Goal: Task Accomplishment & Management: Manage account settings

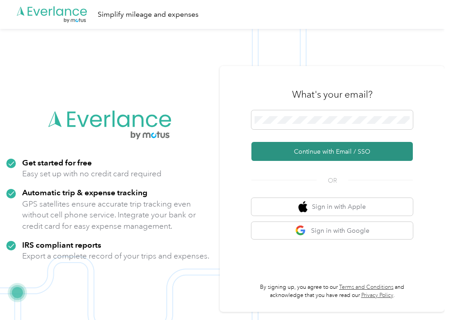
click at [352, 160] on button "Continue with Email / SSO" at bounding box center [331, 151] width 161 height 19
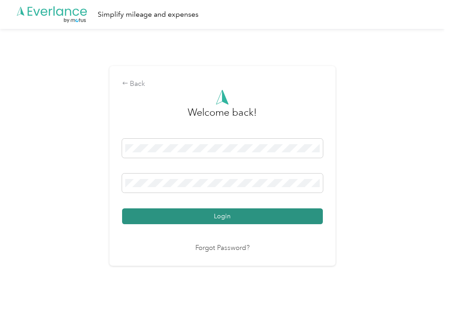
click at [223, 218] on button "Login" at bounding box center [222, 217] width 201 height 16
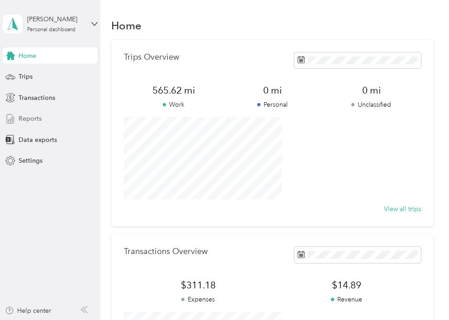
click at [32, 117] on span "Reports" at bounding box center [30, 118] width 23 height 9
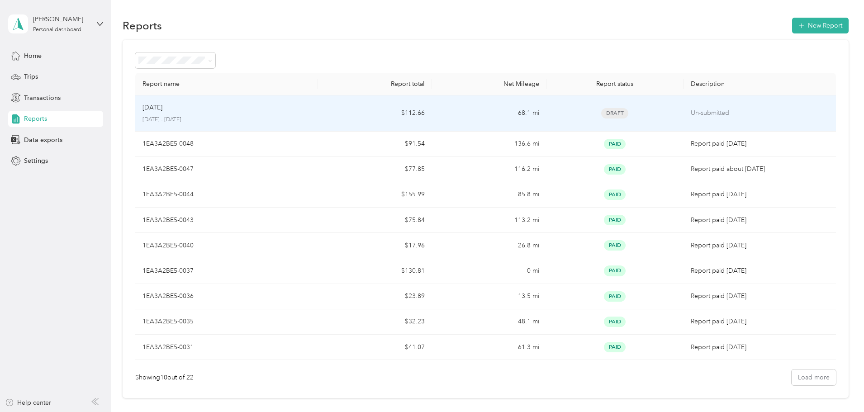
click at [449, 115] on div "Draft" at bounding box center [615, 113] width 123 height 10
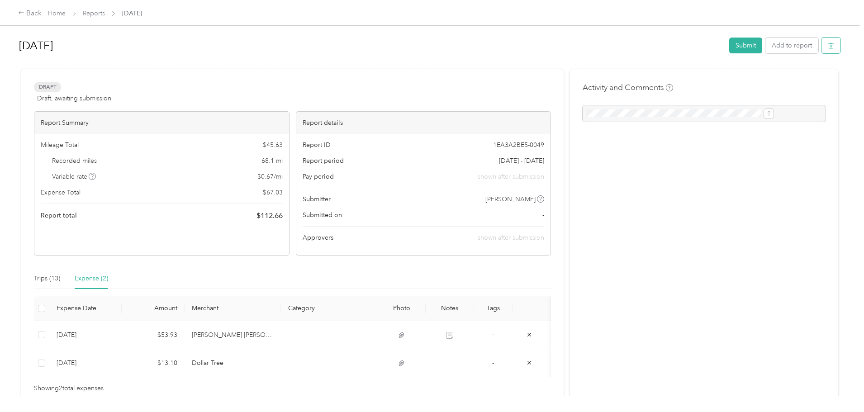
click at [449, 48] on button "button" at bounding box center [830, 46] width 19 height 16
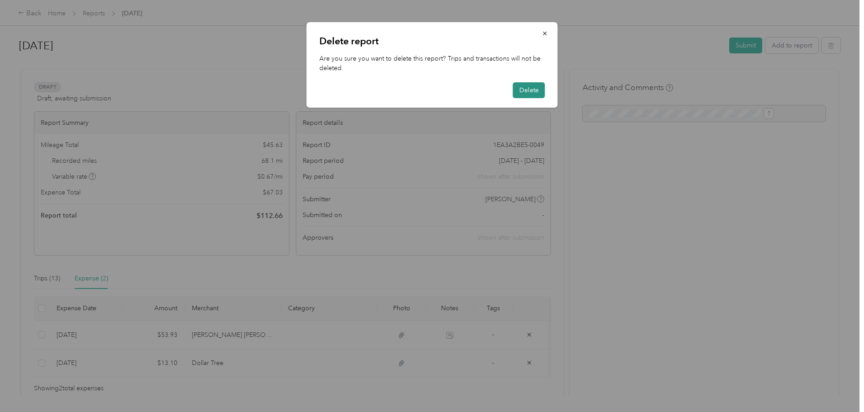
click at [449, 93] on button "Delete" at bounding box center [529, 90] width 32 height 16
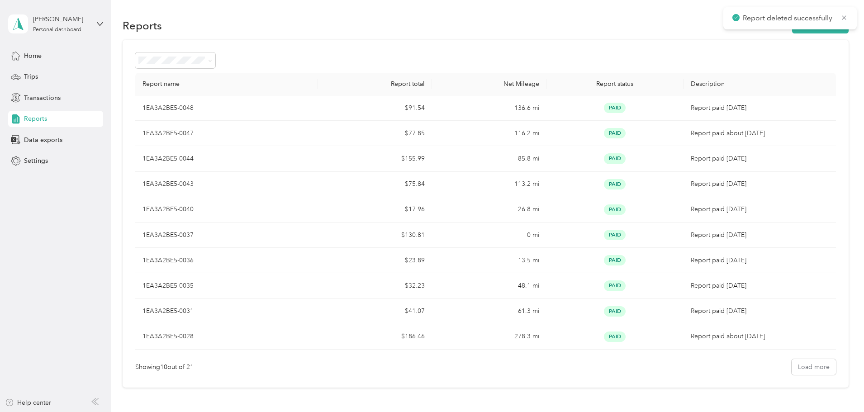
click at [449, 28] on div "Report deleted successfully" at bounding box center [789, 18] width 133 height 22
click at [449, 33] on div "Reports New Report" at bounding box center [486, 25] width 726 height 19
click at [449, 33] on button "New Report" at bounding box center [820, 26] width 57 height 16
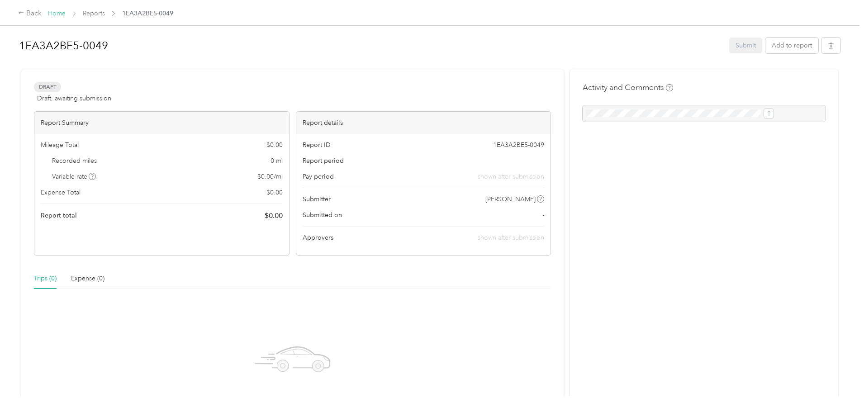
click at [66, 13] on link "Home" at bounding box center [57, 13] width 18 height 8
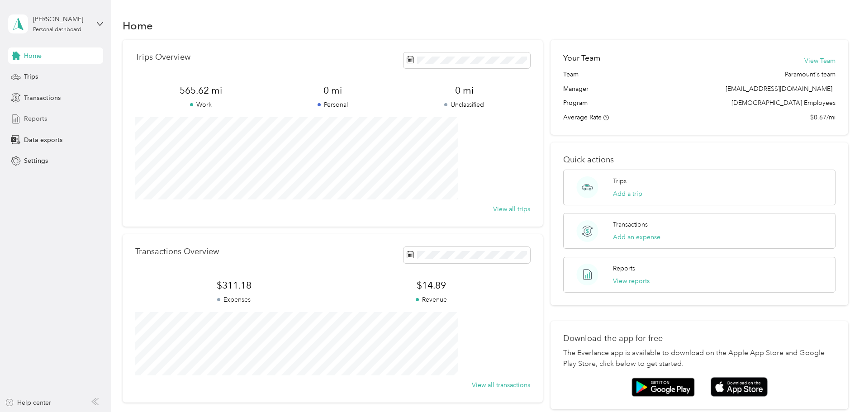
click at [60, 115] on div "Reports" at bounding box center [55, 119] width 95 height 16
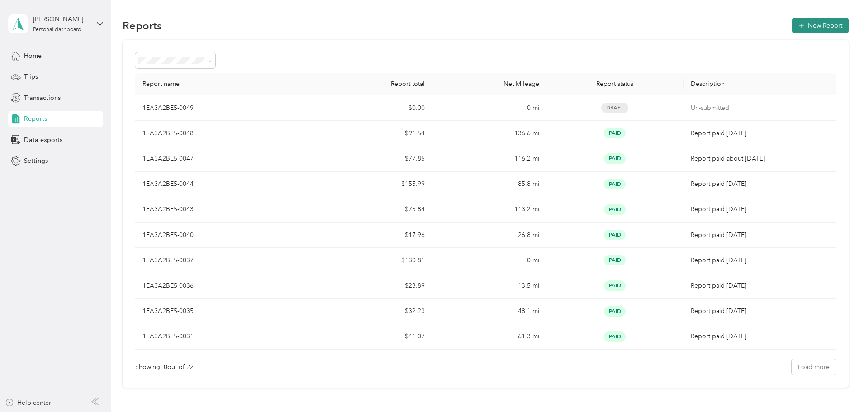
click at [449, 28] on button "New Report" at bounding box center [820, 26] width 57 height 16
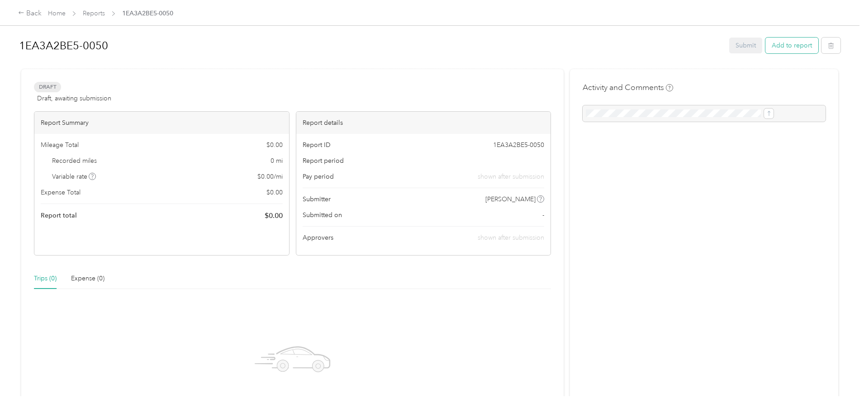
click at [449, 51] on button "Add to report" at bounding box center [791, 46] width 53 height 16
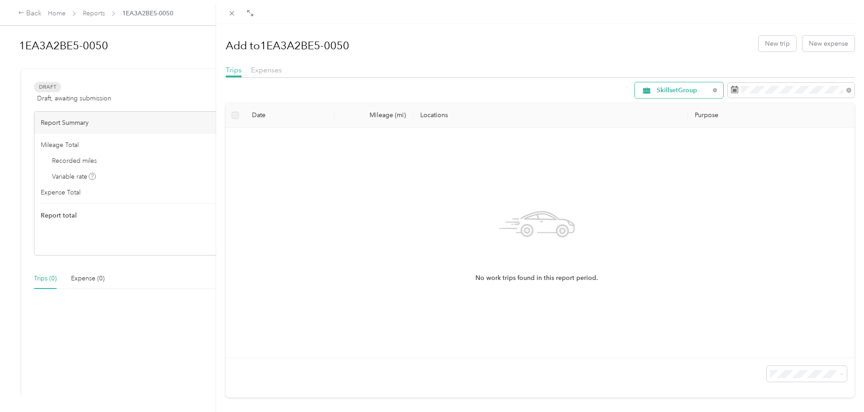
click at [449, 87] on span "SkillsetGroup" at bounding box center [683, 90] width 53 height 6
click at [449, 105] on span "All Purposes" at bounding box center [680, 106] width 60 height 9
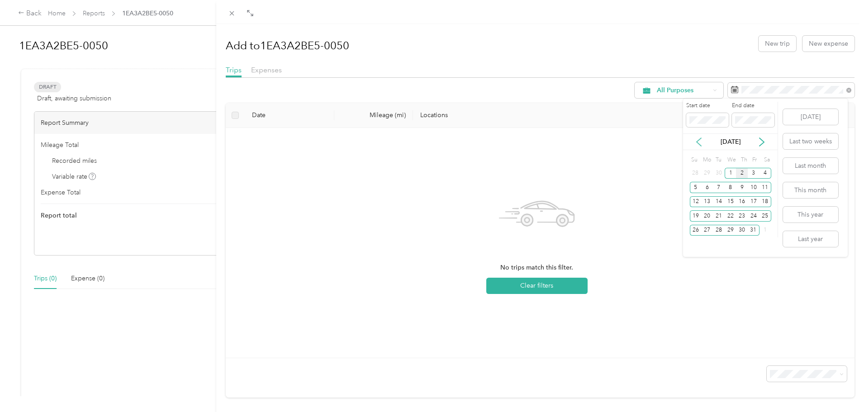
click at [449, 142] on icon at bounding box center [698, 141] width 9 height 9
drag, startPoint x: 710, startPoint y: 172, endPoint x: 715, endPoint y: 196, distance: 24.8
click at [449, 172] on div "1" at bounding box center [707, 173] width 12 height 11
click at [449, 231] on div "30" at bounding box center [719, 230] width 12 height 11
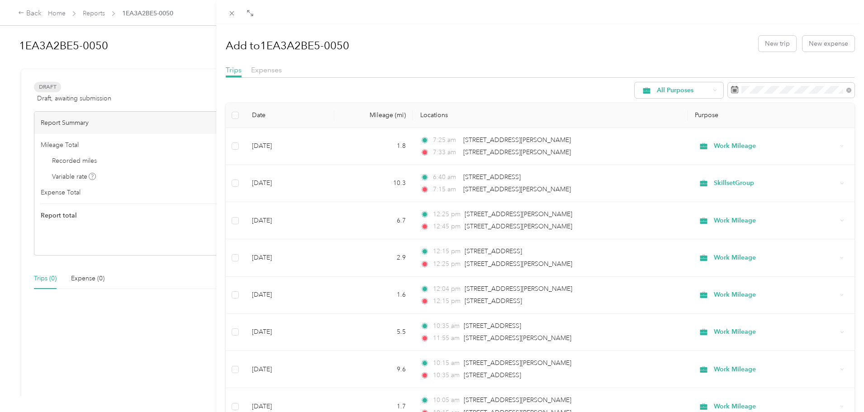
click at [239, 117] on th at bounding box center [235, 115] width 19 height 25
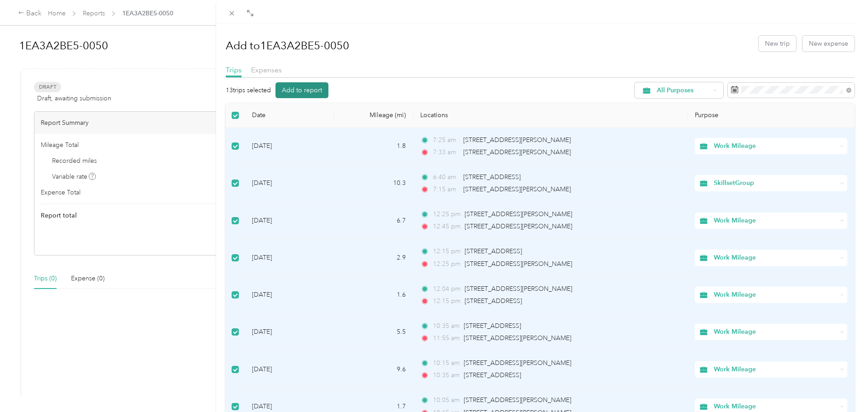
click at [315, 90] on button "Add to report" at bounding box center [301, 90] width 53 height 16
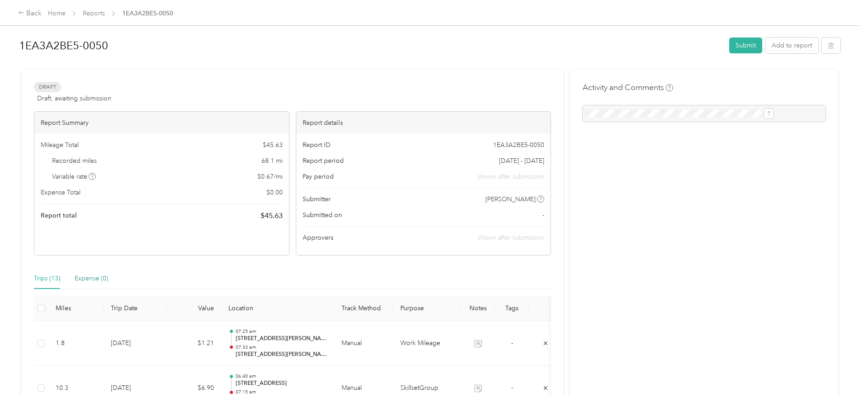
click at [108, 278] on div "Expense (0)" at bounding box center [91, 279] width 33 height 10
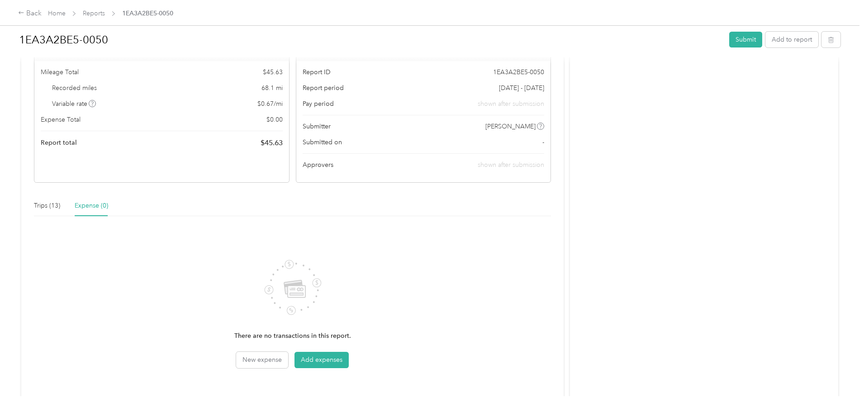
scroll to position [121, 0]
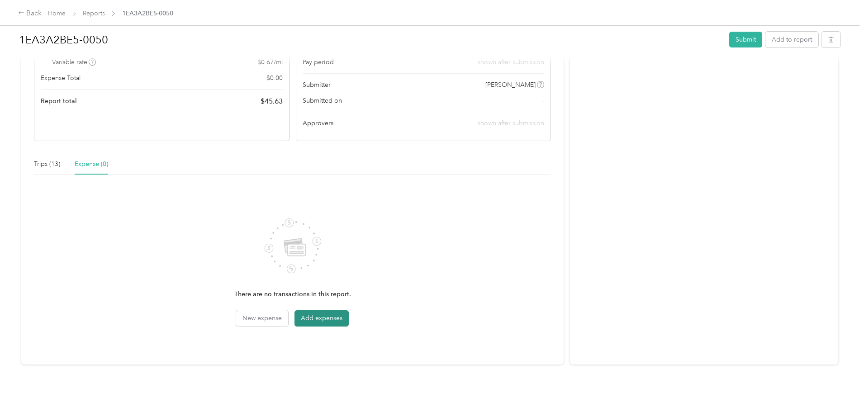
click at [349, 312] on button "Add expenses" at bounding box center [321, 318] width 54 height 16
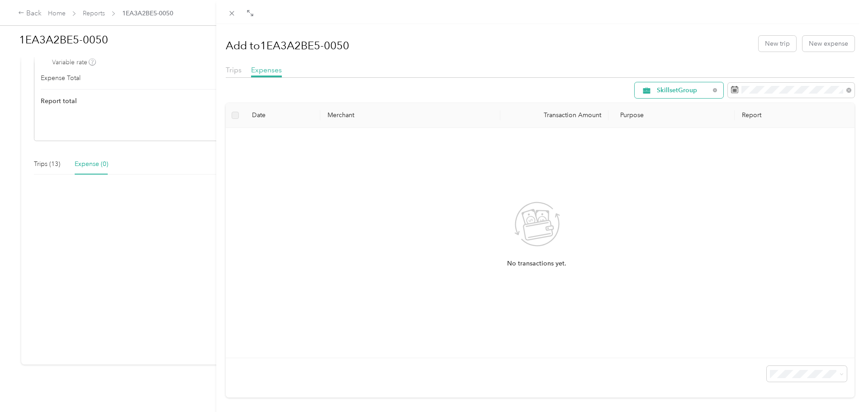
click at [449, 90] on span "SkillsetGroup" at bounding box center [683, 90] width 53 height 6
click at [449, 108] on li "All Purposes" at bounding box center [672, 107] width 89 height 16
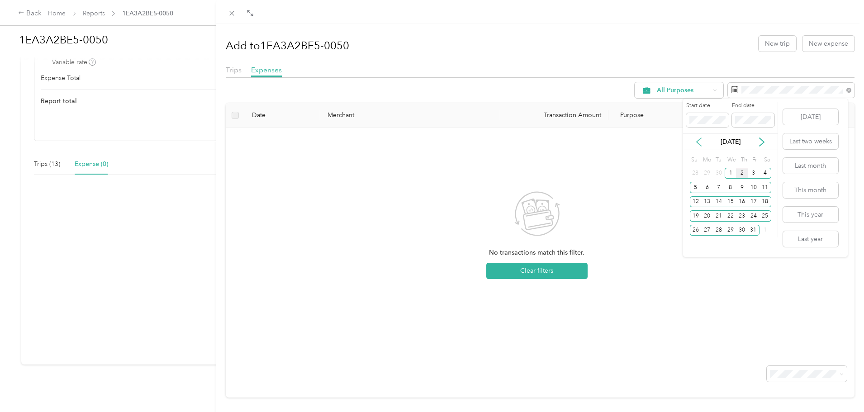
click at [449, 142] on icon at bounding box center [698, 141] width 9 height 9
click at [449, 173] on div "1" at bounding box center [707, 173] width 12 height 11
click at [449, 231] on div "30" at bounding box center [719, 230] width 12 height 11
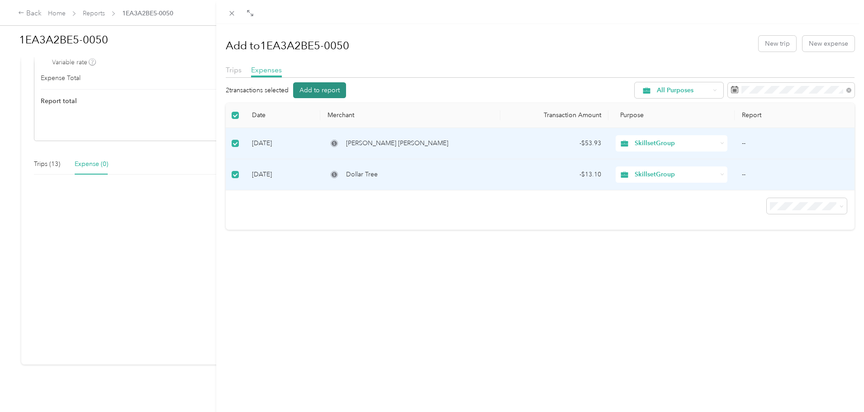
click at [330, 86] on button "Add to report" at bounding box center [319, 90] width 53 height 16
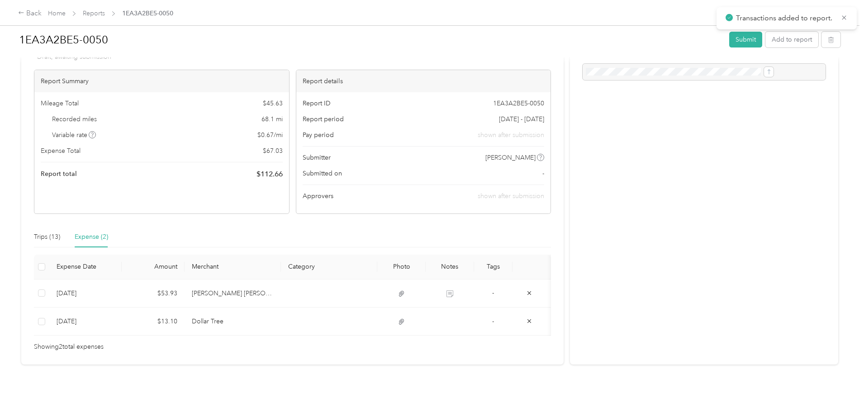
scroll to position [55, 0]
click at [60, 232] on div "Trips (13)" at bounding box center [47, 237] width 26 height 10
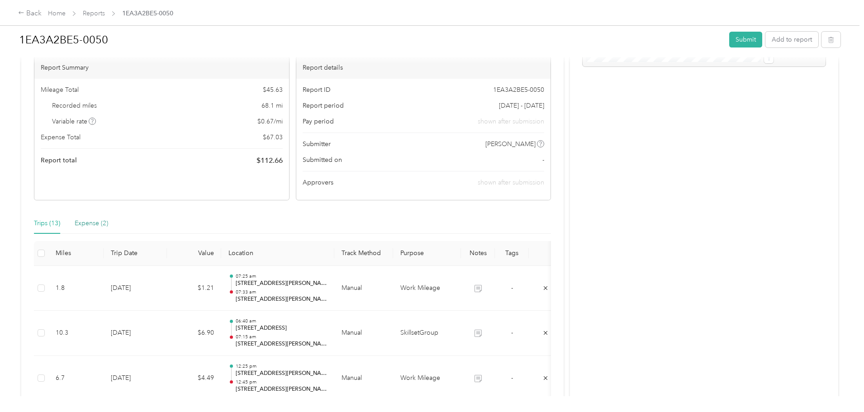
click at [108, 227] on div "Expense (2)" at bounding box center [91, 223] width 33 height 10
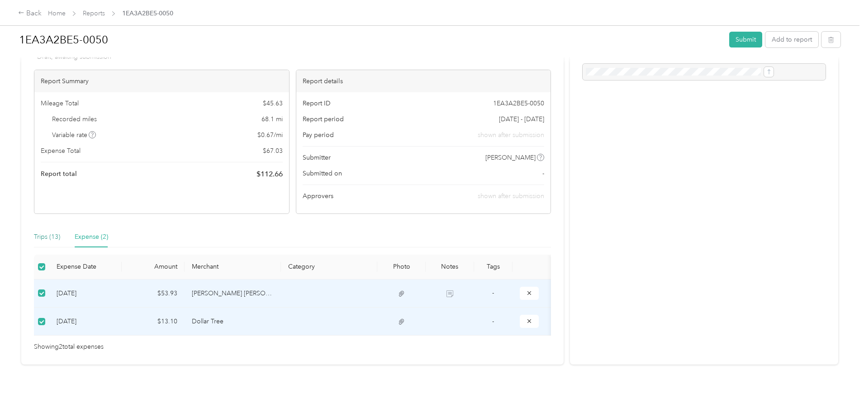
click at [60, 232] on div "Trips (13)" at bounding box center [47, 237] width 26 height 10
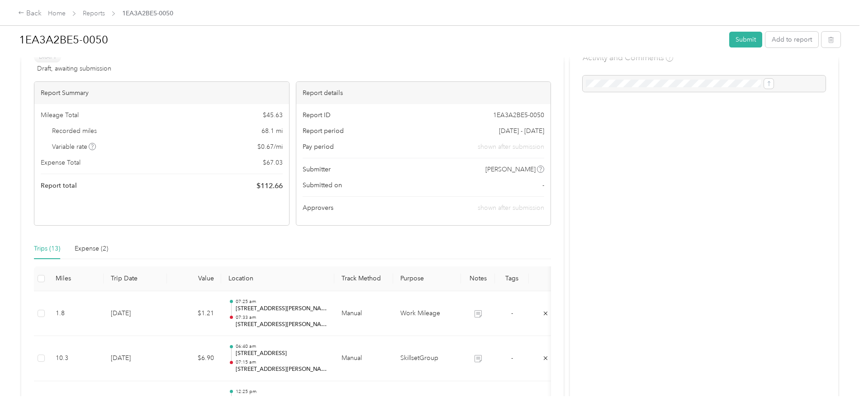
scroll to position [136, 0]
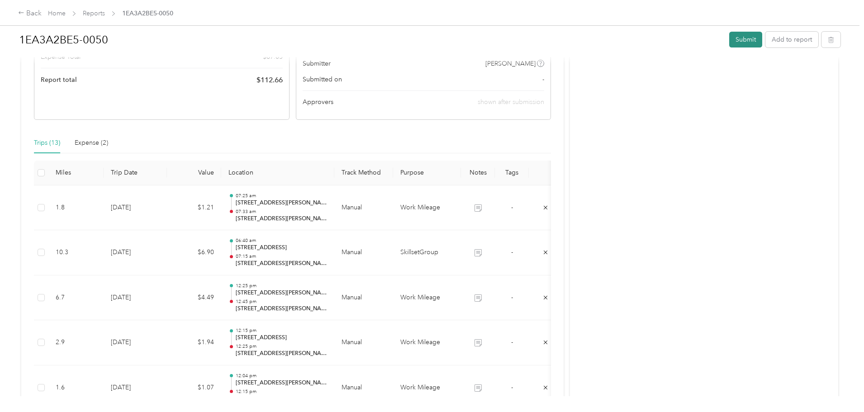
click at [449, 42] on button "Submit" at bounding box center [745, 40] width 33 height 16
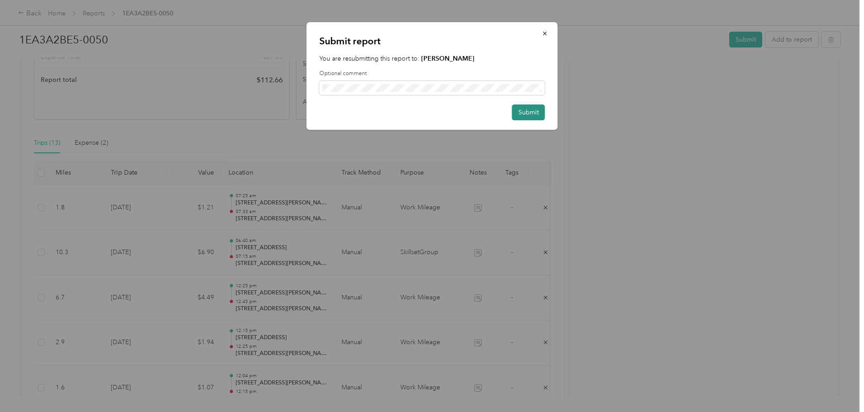
click at [449, 112] on button "Submit" at bounding box center [528, 112] width 33 height 16
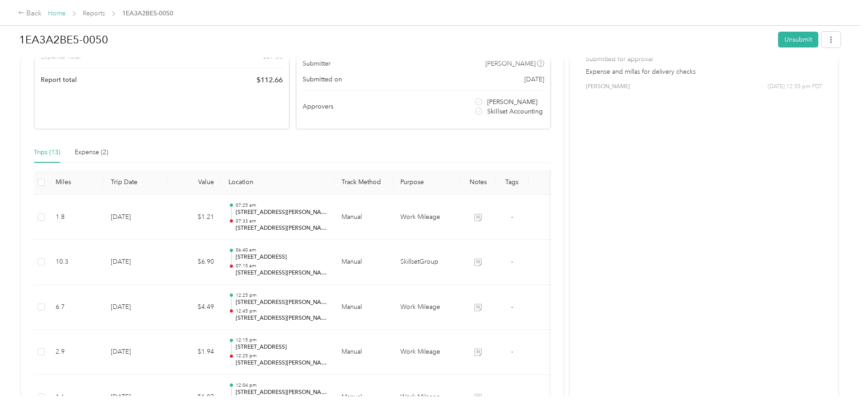
click at [66, 13] on link "Home" at bounding box center [57, 13] width 18 height 8
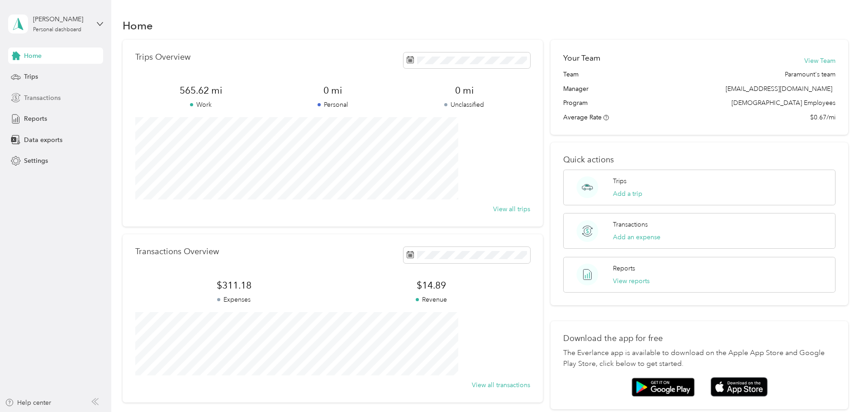
click at [56, 98] on span "Transactions" at bounding box center [42, 97] width 37 height 9
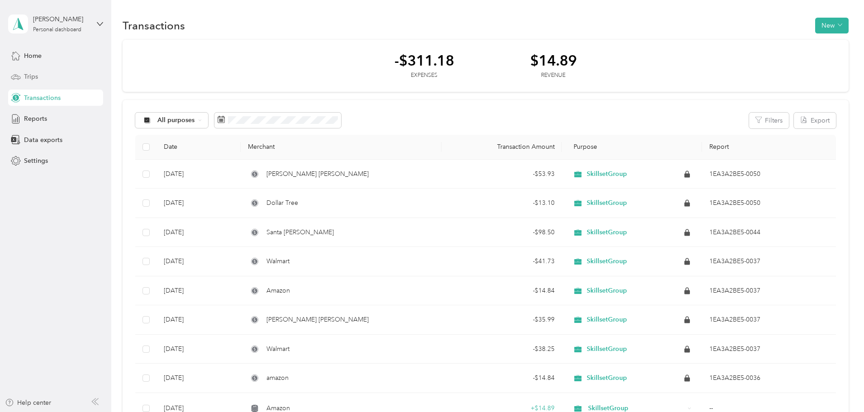
click at [49, 79] on div "Trips" at bounding box center [55, 77] width 95 height 16
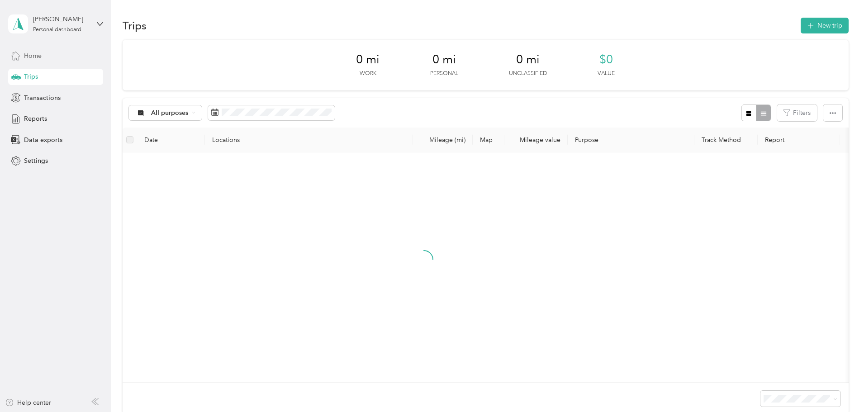
click at [47, 54] on div "Home" at bounding box center [55, 55] width 95 height 16
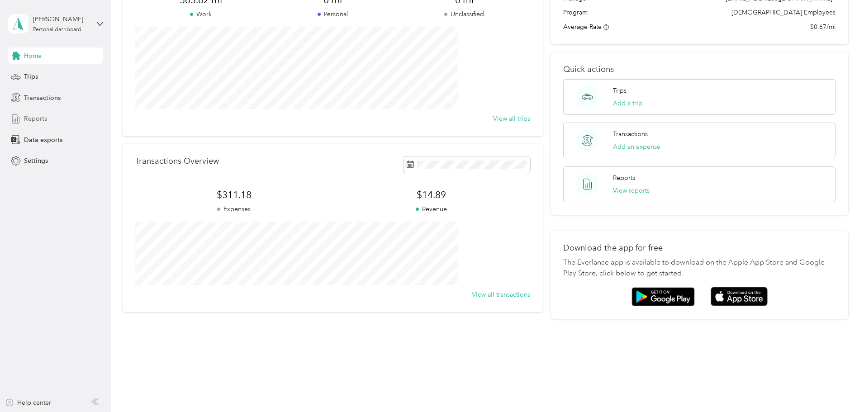
click at [48, 122] on div "Reports" at bounding box center [55, 119] width 95 height 16
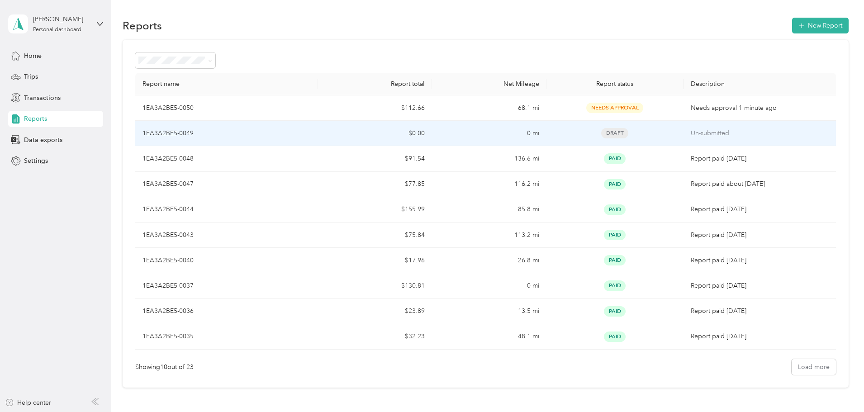
click at [449, 131] on p "Un-submitted" at bounding box center [760, 133] width 138 height 10
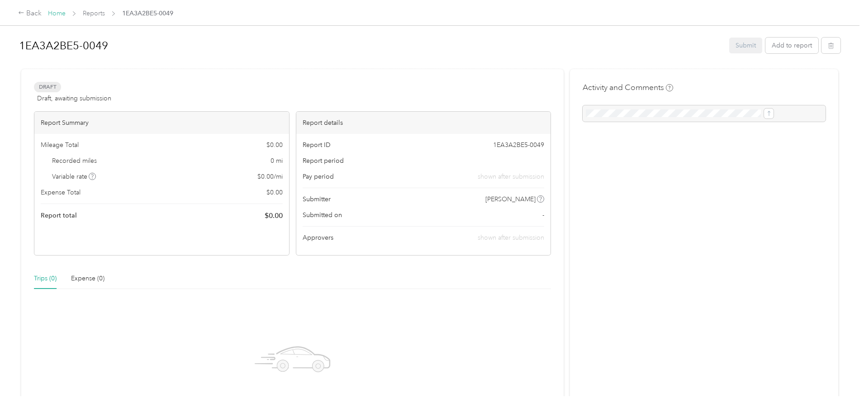
click at [66, 13] on link "Home" at bounding box center [57, 13] width 18 height 8
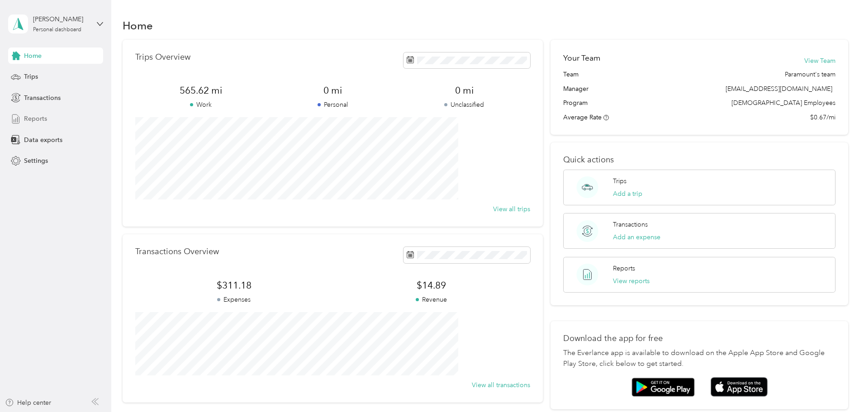
click at [37, 121] on span "Reports" at bounding box center [35, 118] width 23 height 9
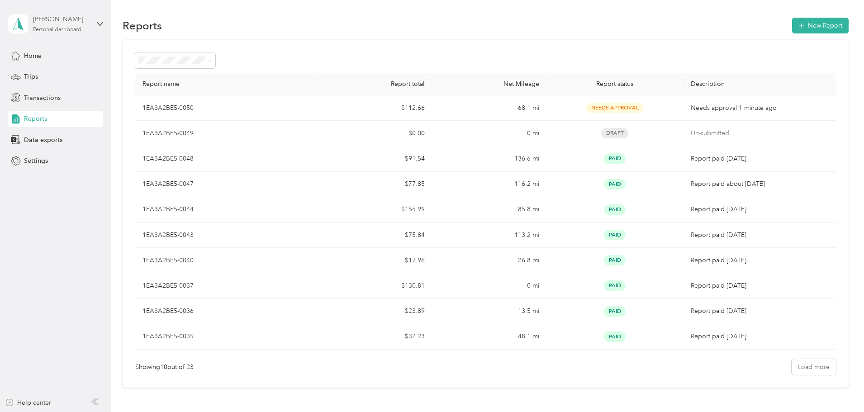
click at [81, 28] on div "Personal dashboard" at bounding box center [57, 29] width 48 height 5
click at [59, 76] on div "Log out" at bounding box center [103, 74] width 178 height 16
